Goal: Task Accomplishment & Management: Use online tool/utility

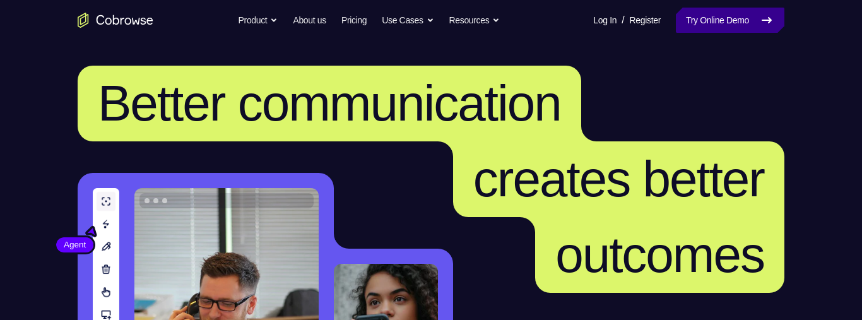
click at [743, 20] on link "Try Online Demo" at bounding box center [730, 20] width 109 height 25
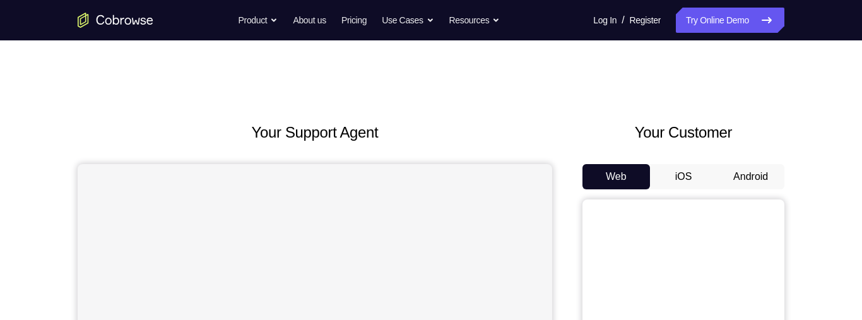
click at [751, 168] on button "Android" at bounding box center [751, 176] width 68 height 25
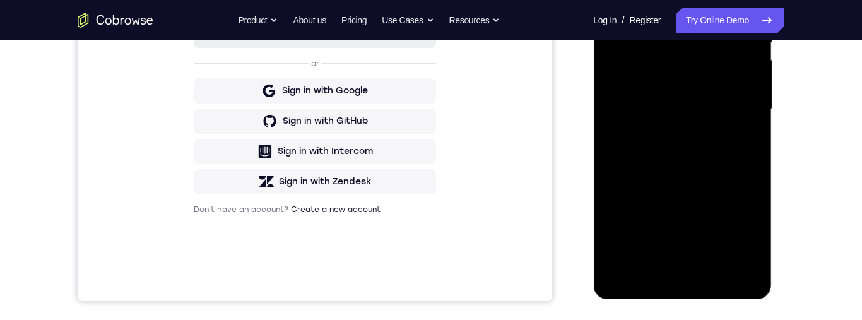
scroll to position [305, 0]
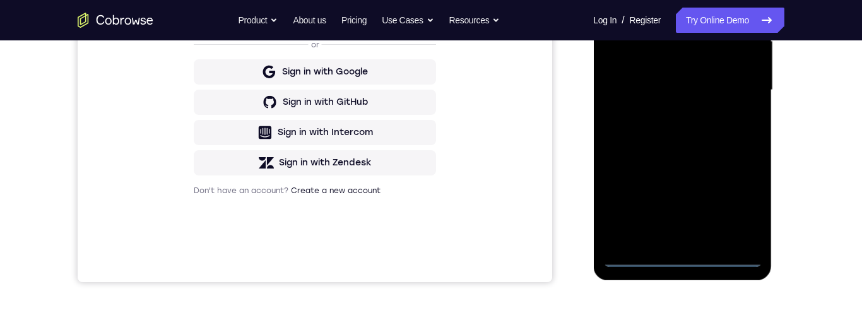
click at [678, 259] on div at bounding box center [682, 90] width 159 height 353
click at [678, 257] on div at bounding box center [682, 90] width 159 height 353
click at [749, 198] on div at bounding box center [682, 90] width 159 height 353
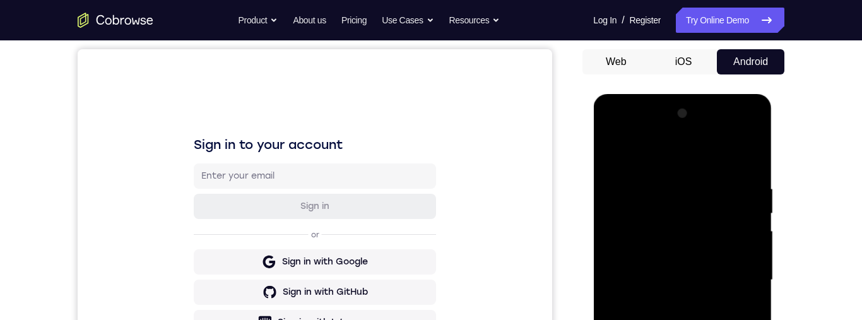
scroll to position [106, 0]
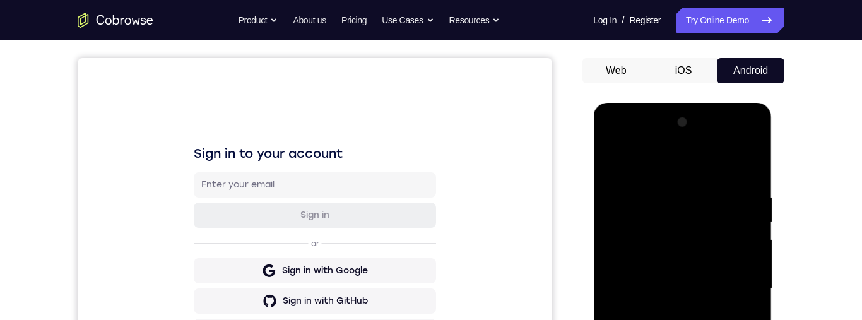
click at [693, 170] on div at bounding box center [682, 288] width 159 height 353
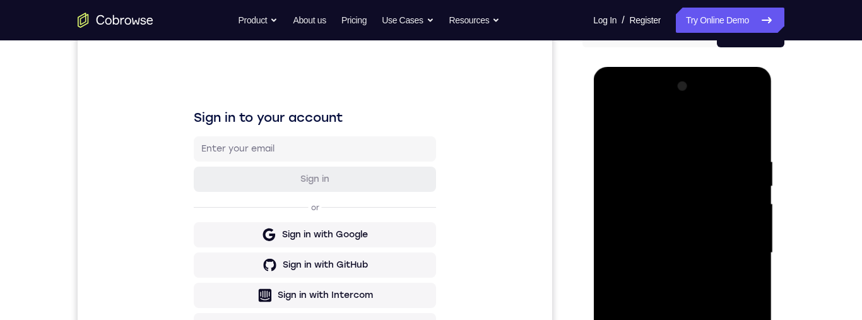
click at [739, 249] on div at bounding box center [682, 252] width 159 height 353
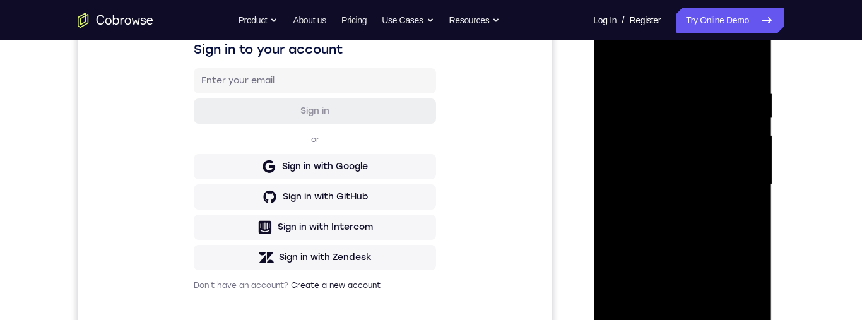
scroll to position [239, 0]
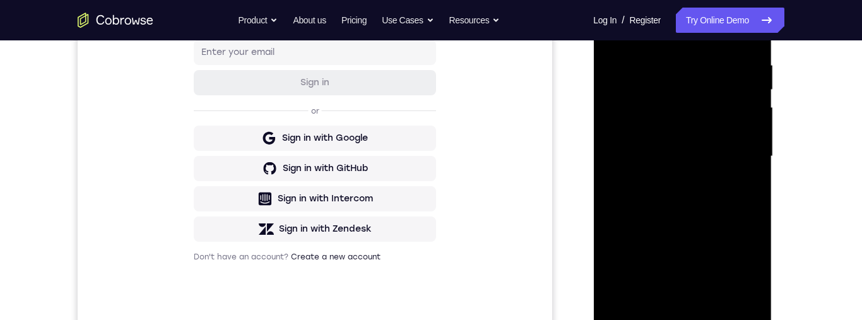
click at [670, 180] on div at bounding box center [682, 156] width 159 height 353
click at [720, 140] on div at bounding box center [682, 156] width 159 height 353
click at [708, 128] on div at bounding box center [682, 156] width 159 height 353
click at [733, 151] on div at bounding box center [682, 156] width 159 height 353
click at [713, 202] on div at bounding box center [682, 156] width 159 height 353
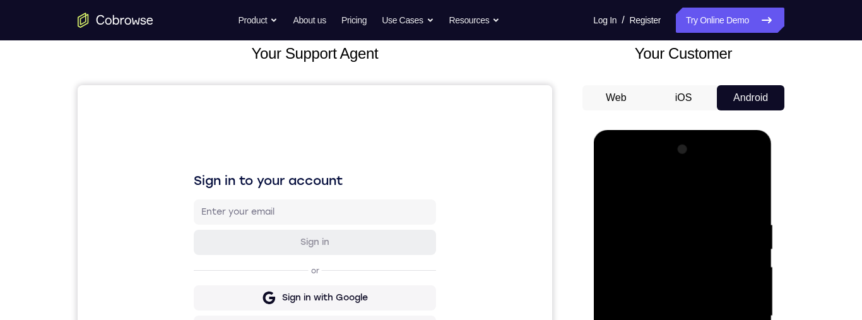
scroll to position [271, 0]
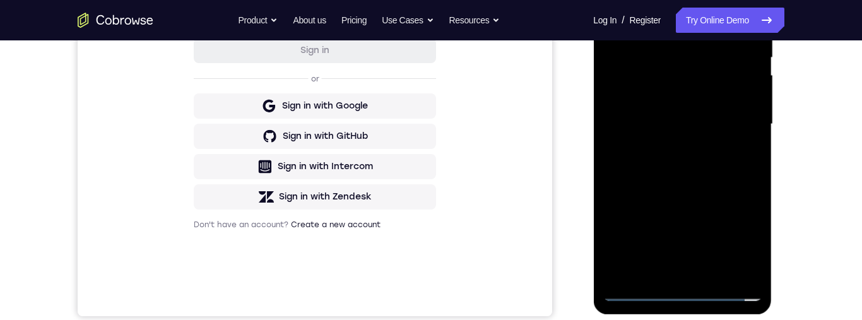
click at [727, 160] on div at bounding box center [682, 124] width 159 height 353
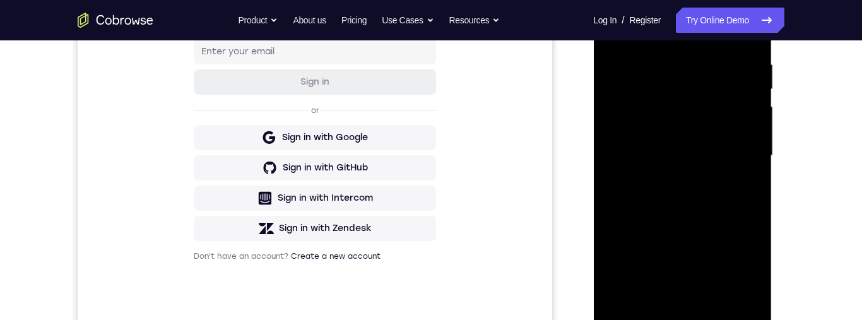
scroll to position [73, 0]
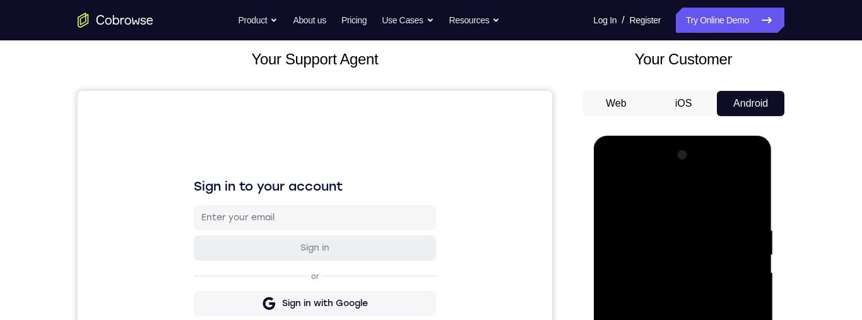
click at [738, 198] on div at bounding box center [682, 321] width 159 height 353
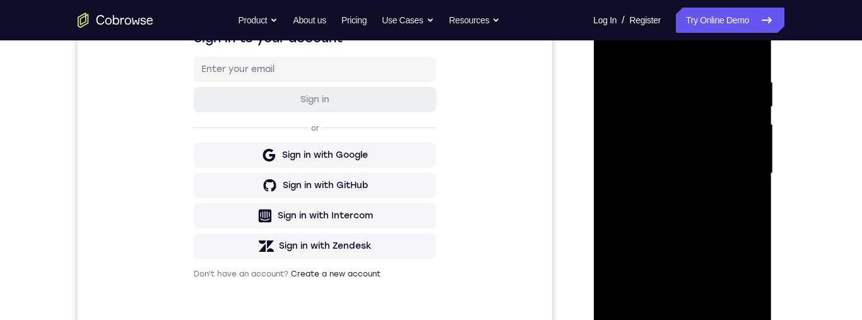
scroll to position [241, 0]
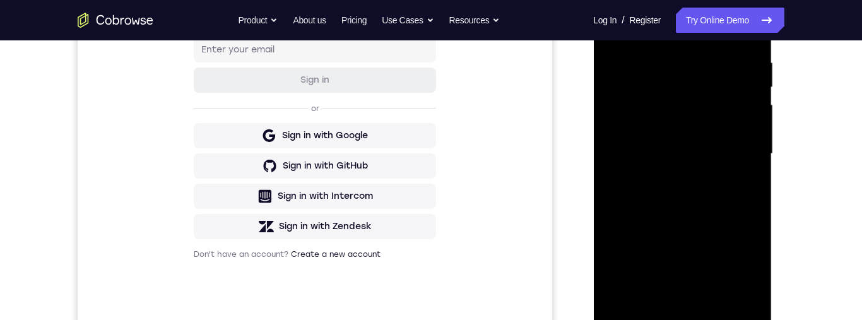
click at [737, 186] on div at bounding box center [682, 153] width 159 height 353
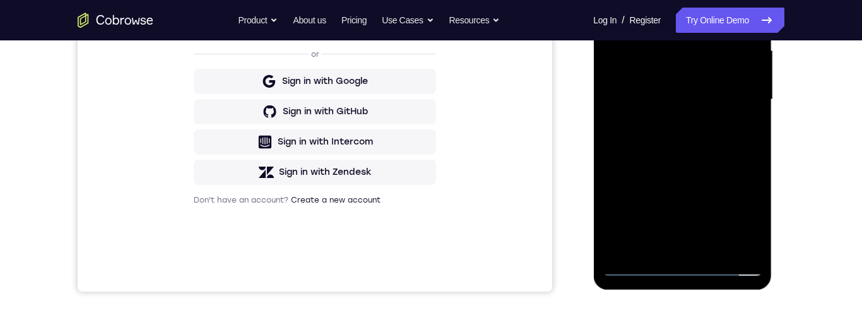
scroll to position [296, 0]
click at [713, 248] on div at bounding box center [682, 98] width 159 height 353
click at [224, 246] on div "Sign in to your account Sign in or Sign in with Google Sign in with GitHub Sign…" at bounding box center [315, 79] width 475 height 423
click at [706, 145] on div at bounding box center [682, 98] width 159 height 353
click at [739, 120] on div at bounding box center [682, 98] width 159 height 353
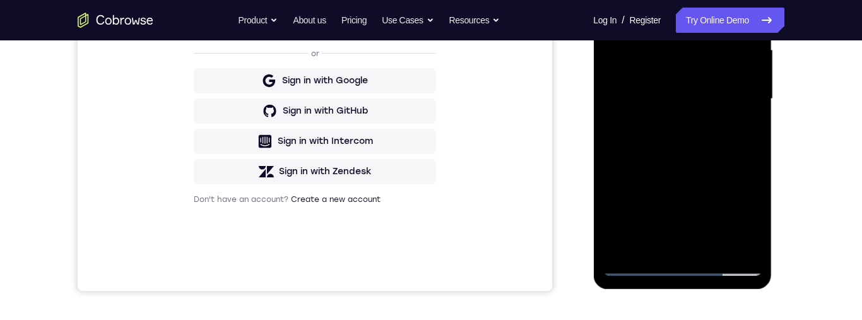
click at [725, 106] on div at bounding box center [682, 98] width 159 height 353
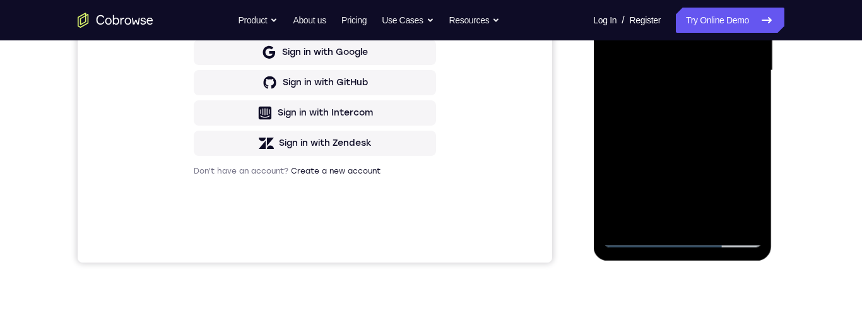
click at [679, 218] on div at bounding box center [682, 70] width 159 height 353
click at [740, 97] on div at bounding box center [682, 70] width 159 height 353
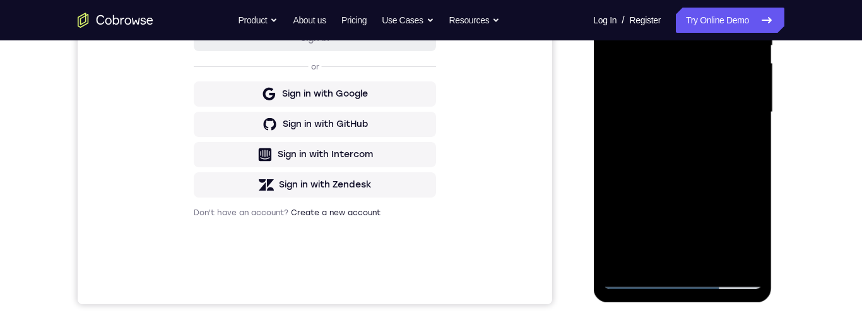
scroll to position [322, 0]
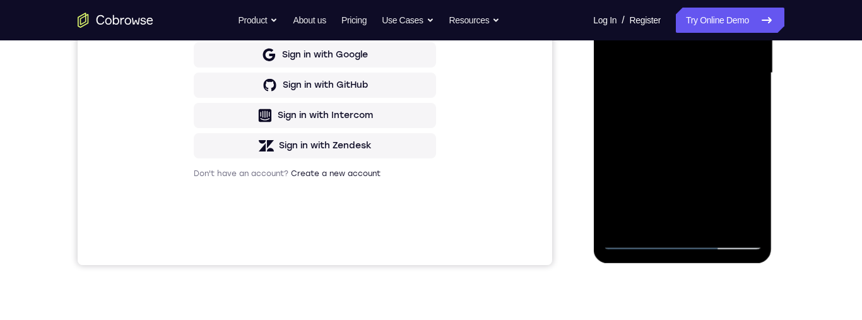
click at [683, 232] on div at bounding box center [682, 72] width 159 height 353
click at [686, 242] on div at bounding box center [682, 72] width 159 height 353
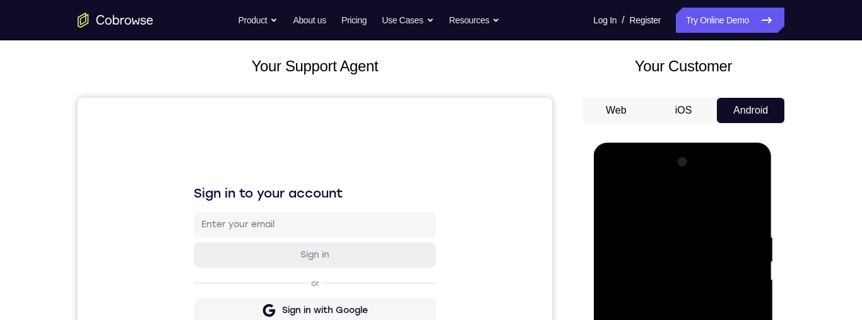
scroll to position [112, 0]
